Goal: Check status: Check status

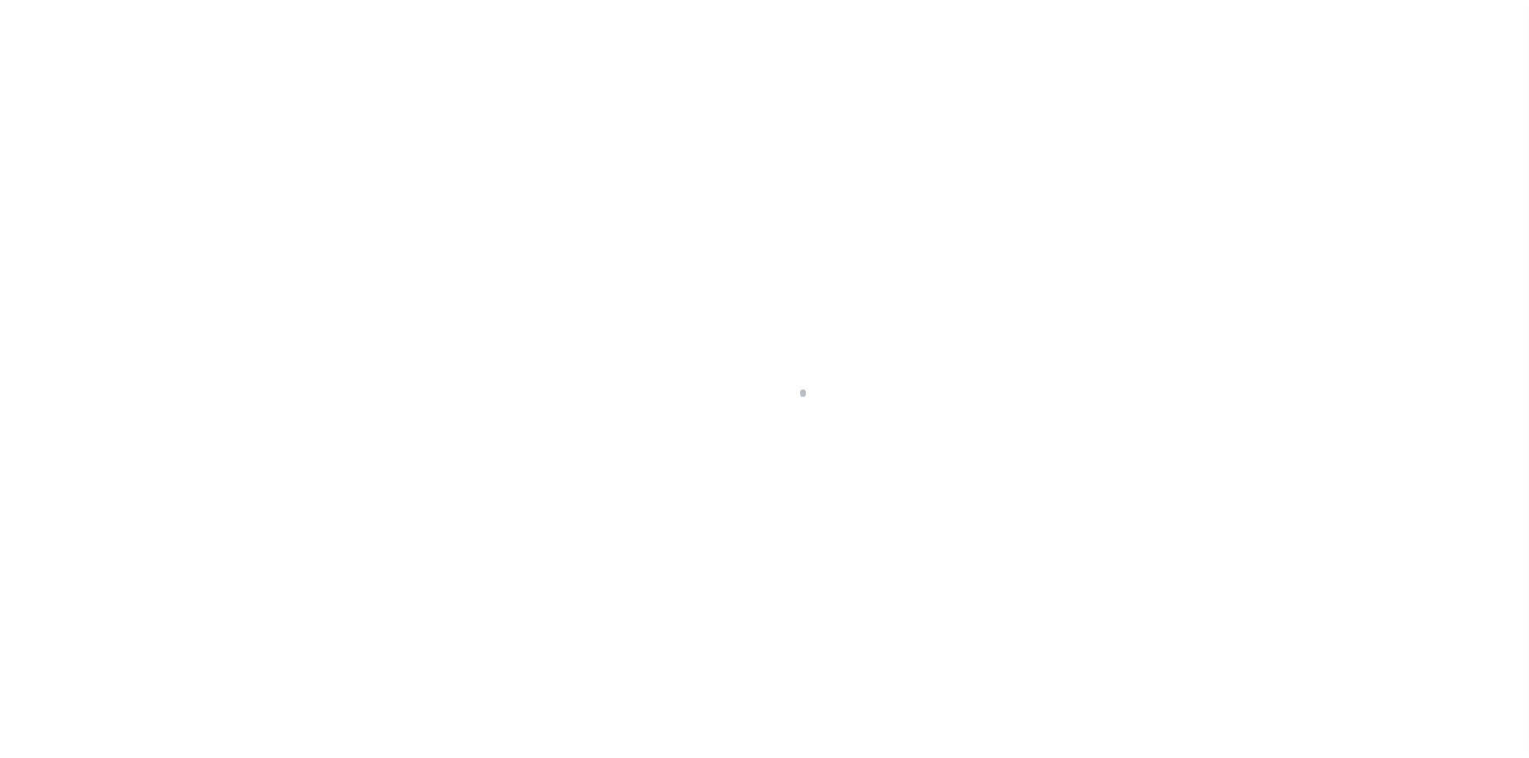
scroll to position [23, 0]
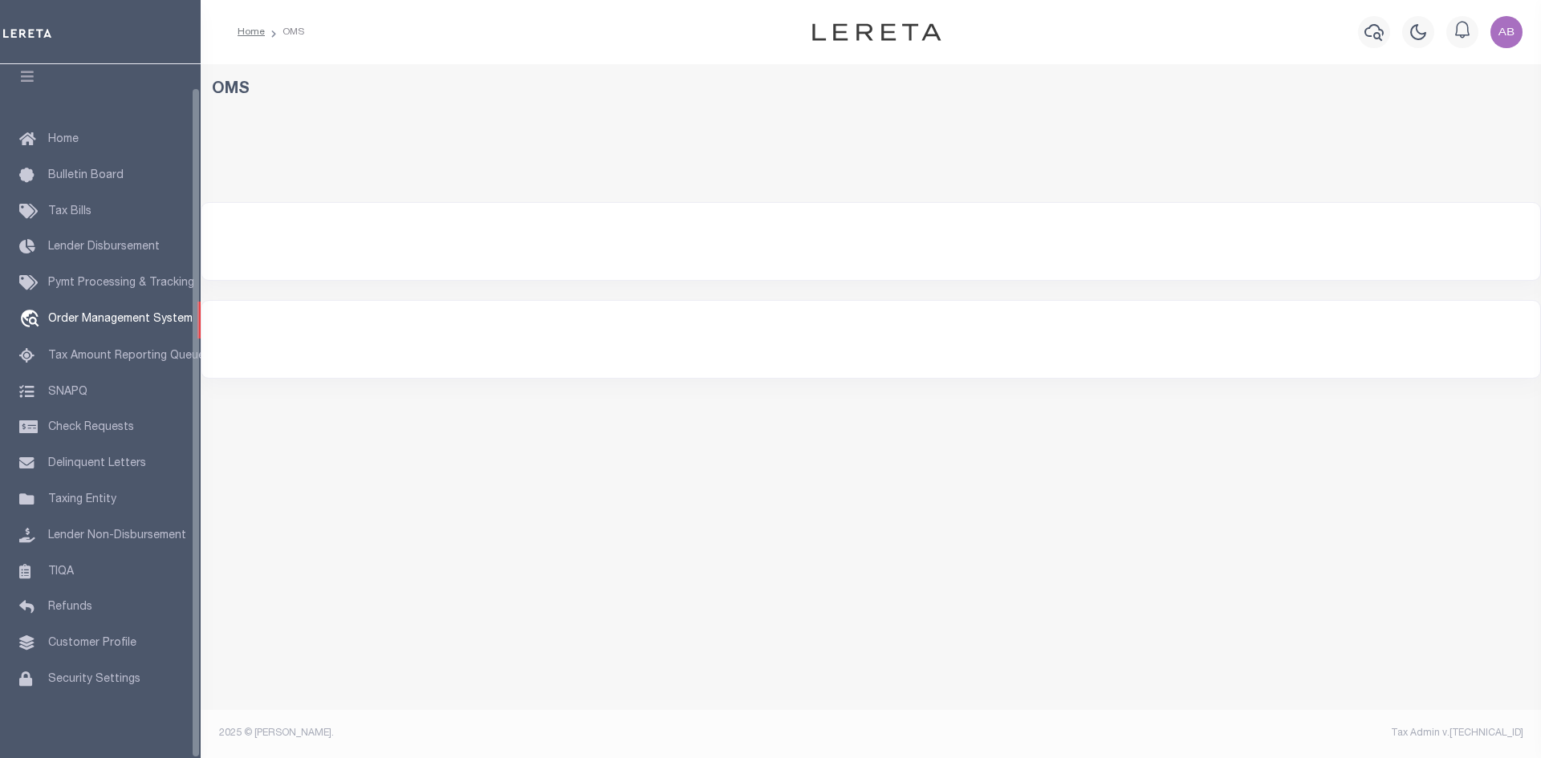
select select "200"
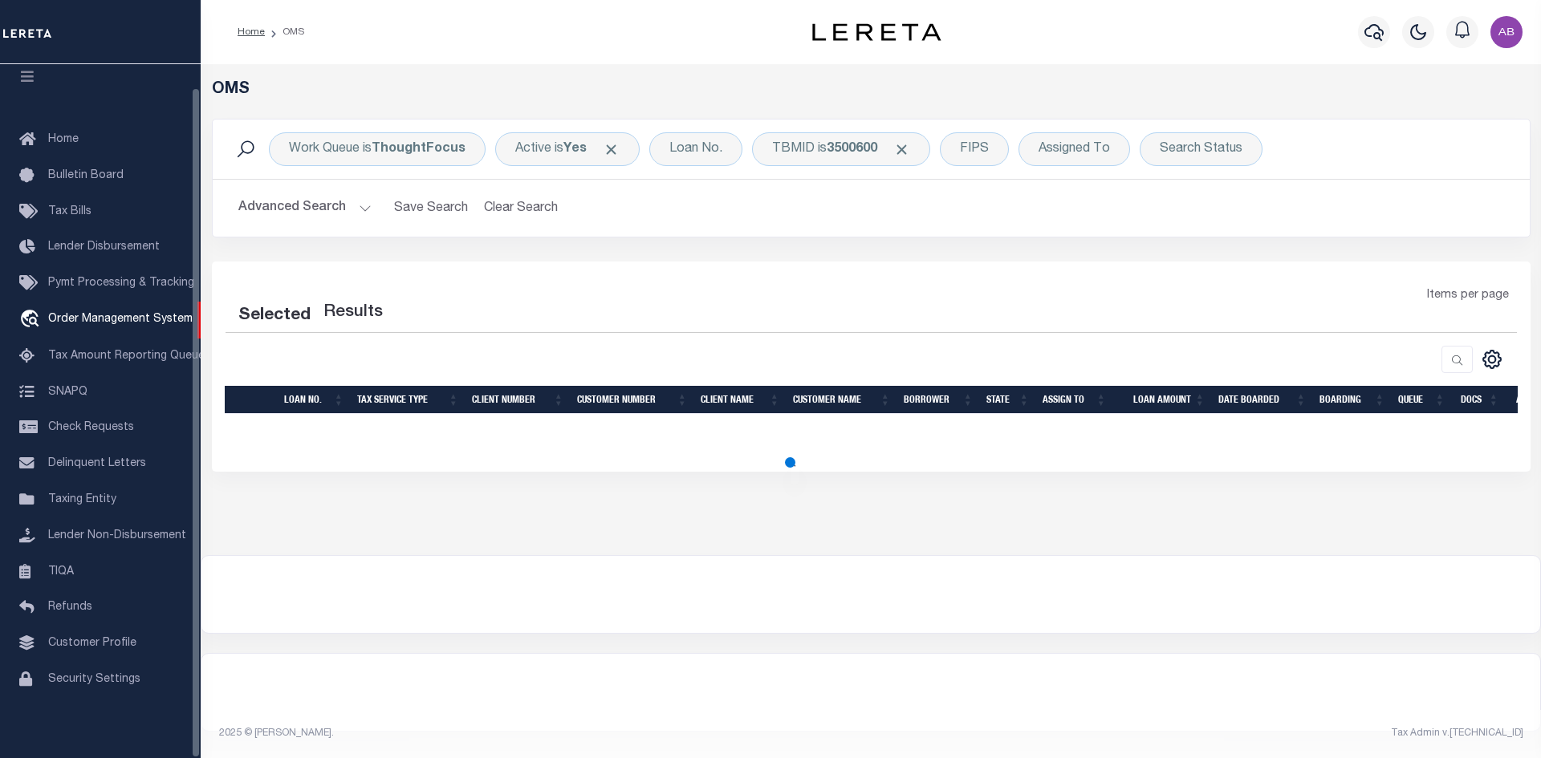
select select "200"
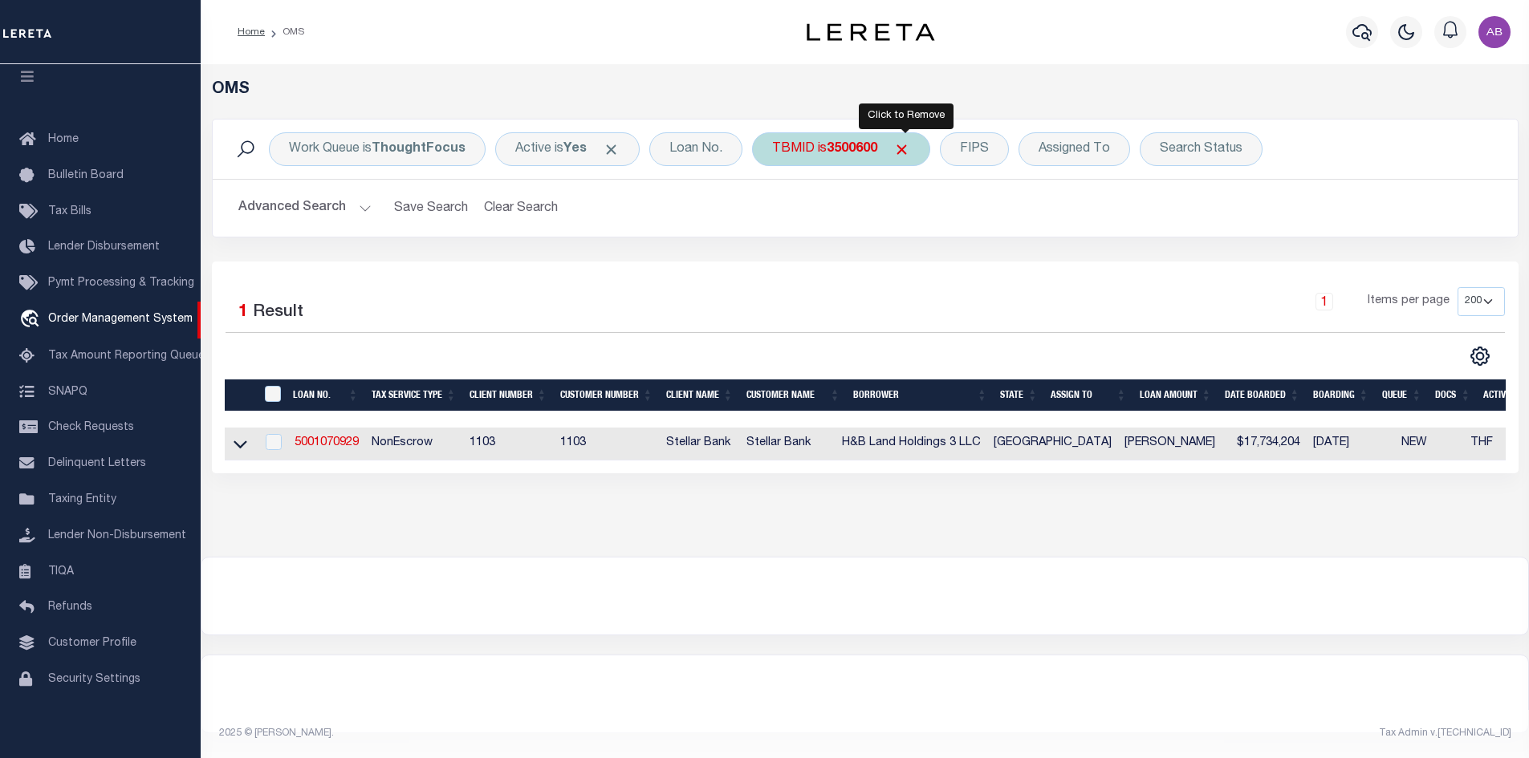
click at [908, 151] on span "Click to Remove" at bounding box center [901, 149] width 17 height 17
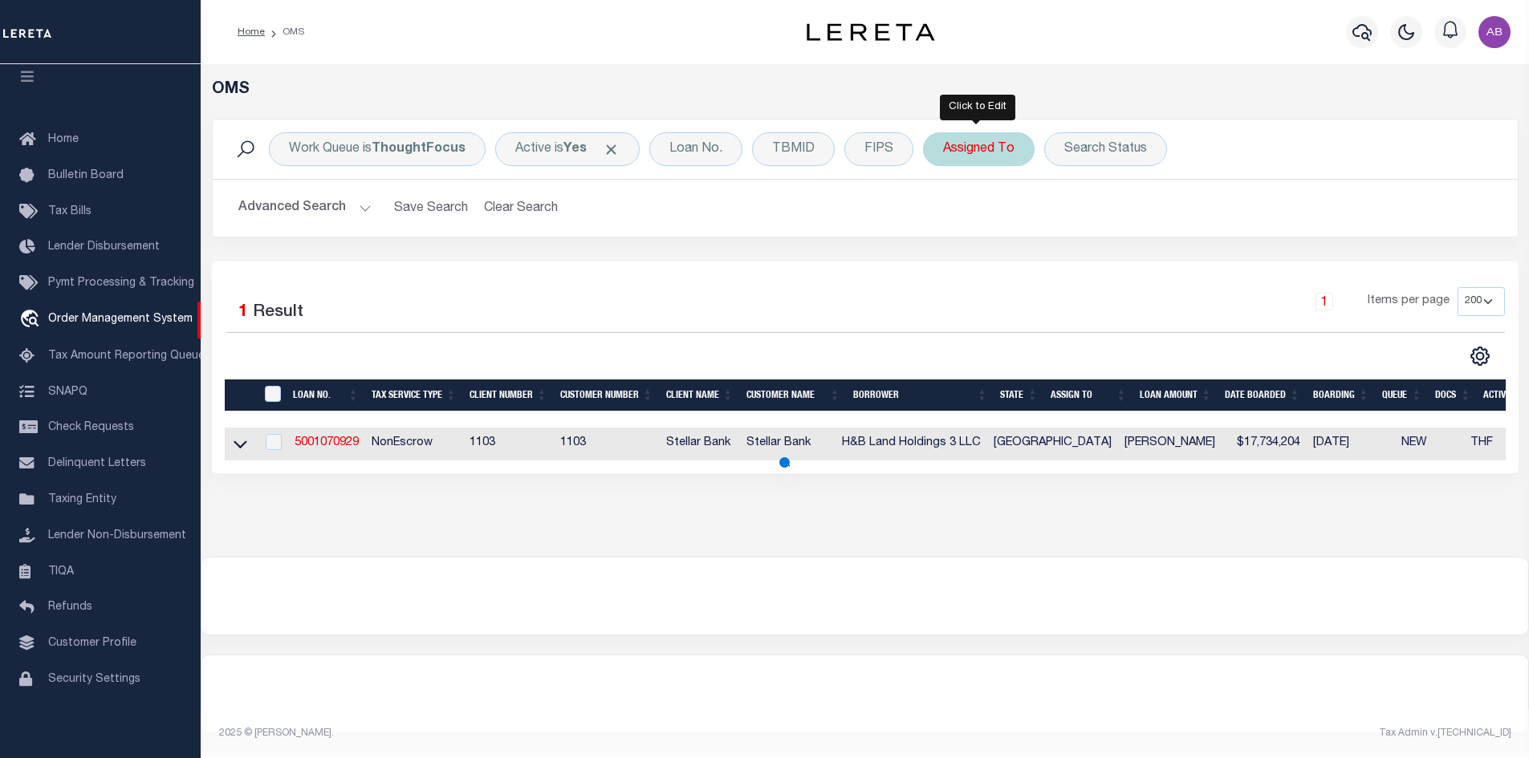
click at [998, 154] on div "Assigned To" at bounding box center [979, 149] width 112 height 34
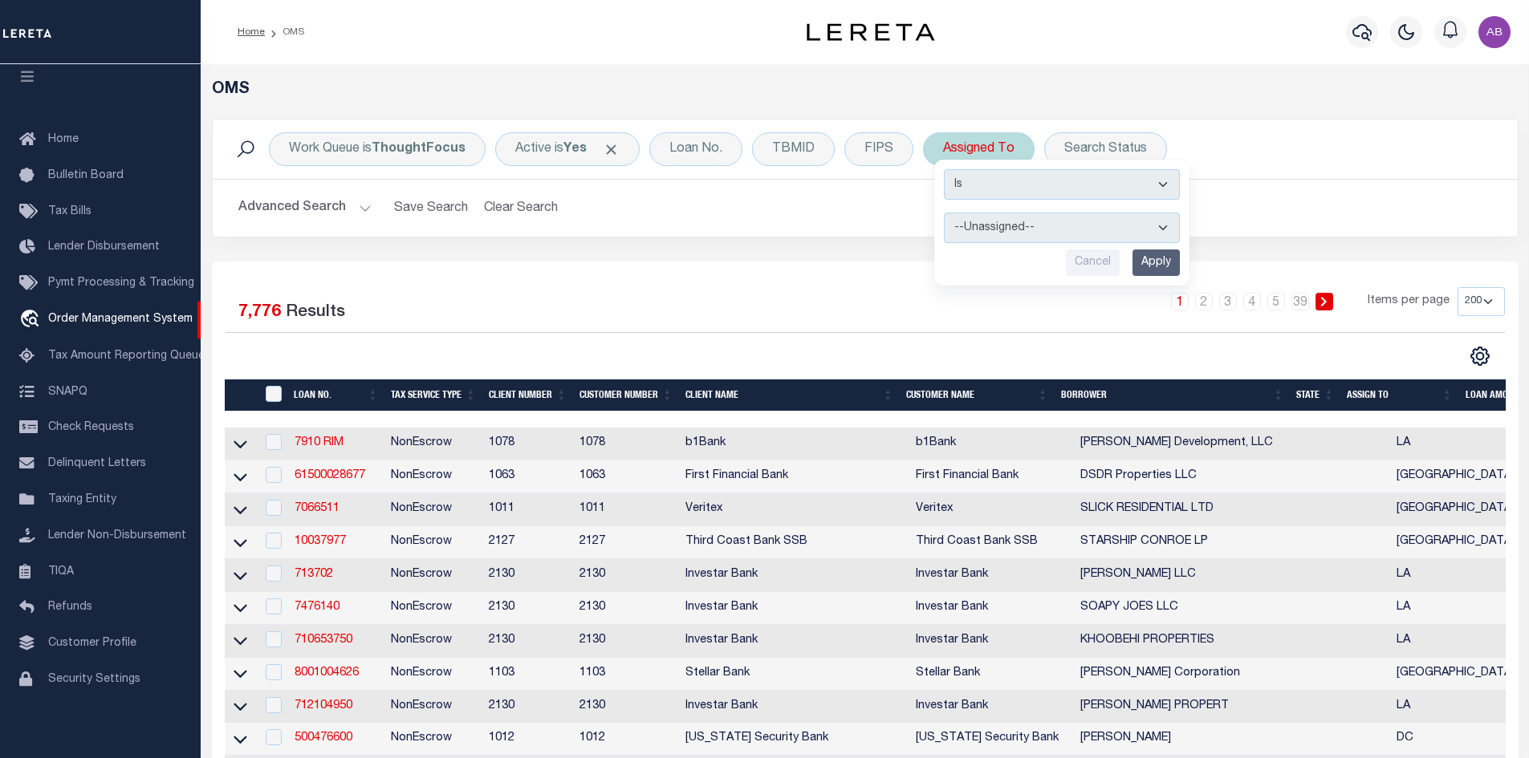
click at [978, 229] on select "--Unassigned-- [PERSON_NAME] [PERSON_NAME] [PERSON_NAME] [PERSON_NAME], [PERSON…" at bounding box center [1062, 228] width 236 height 30
select select "[PERSON_NAME]"
click at [944, 213] on select "--Unassigned-- [PERSON_NAME] [PERSON_NAME] [PERSON_NAME] [PERSON_NAME], [PERSON…" at bounding box center [1062, 228] width 236 height 30
click at [1155, 260] on input "Apply" at bounding box center [1155, 263] width 47 height 26
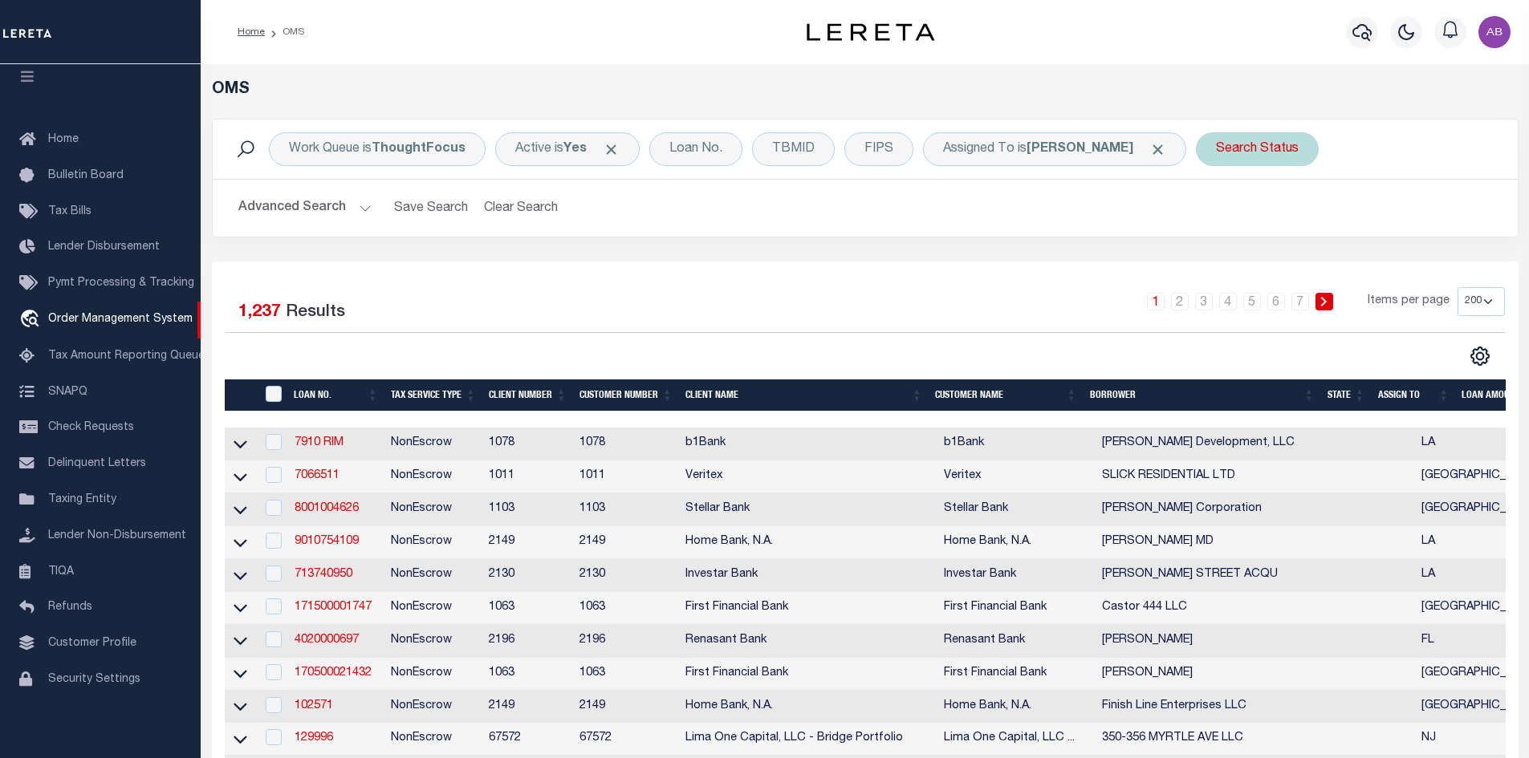
click at [1225, 150] on div "Search Status" at bounding box center [1257, 149] width 123 height 34
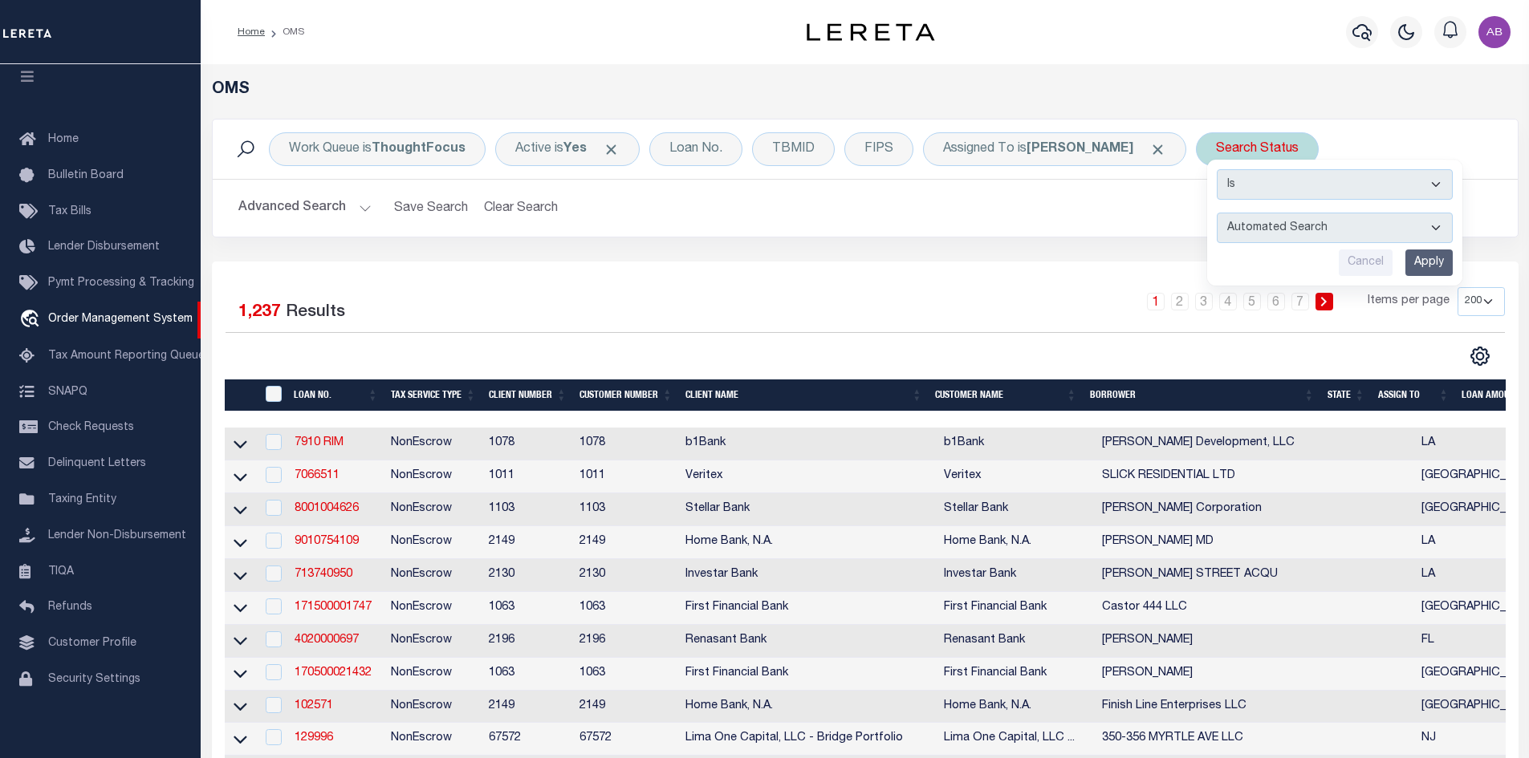
click at [1217, 236] on select "Automated Search Bad Parcel Complete Duplicate Parcel High Dollar Reporting In …" at bounding box center [1335, 228] width 236 height 30
select select "IP"
click at [1217, 213] on select "Automated Search Bad Parcel Complete Duplicate Parcel High Dollar Reporting In …" at bounding box center [1335, 228] width 236 height 30
click at [1405, 261] on input "Apply" at bounding box center [1428, 263] width 47 height 26
